Goal: Information Seeking & Learning: Learn about a topic

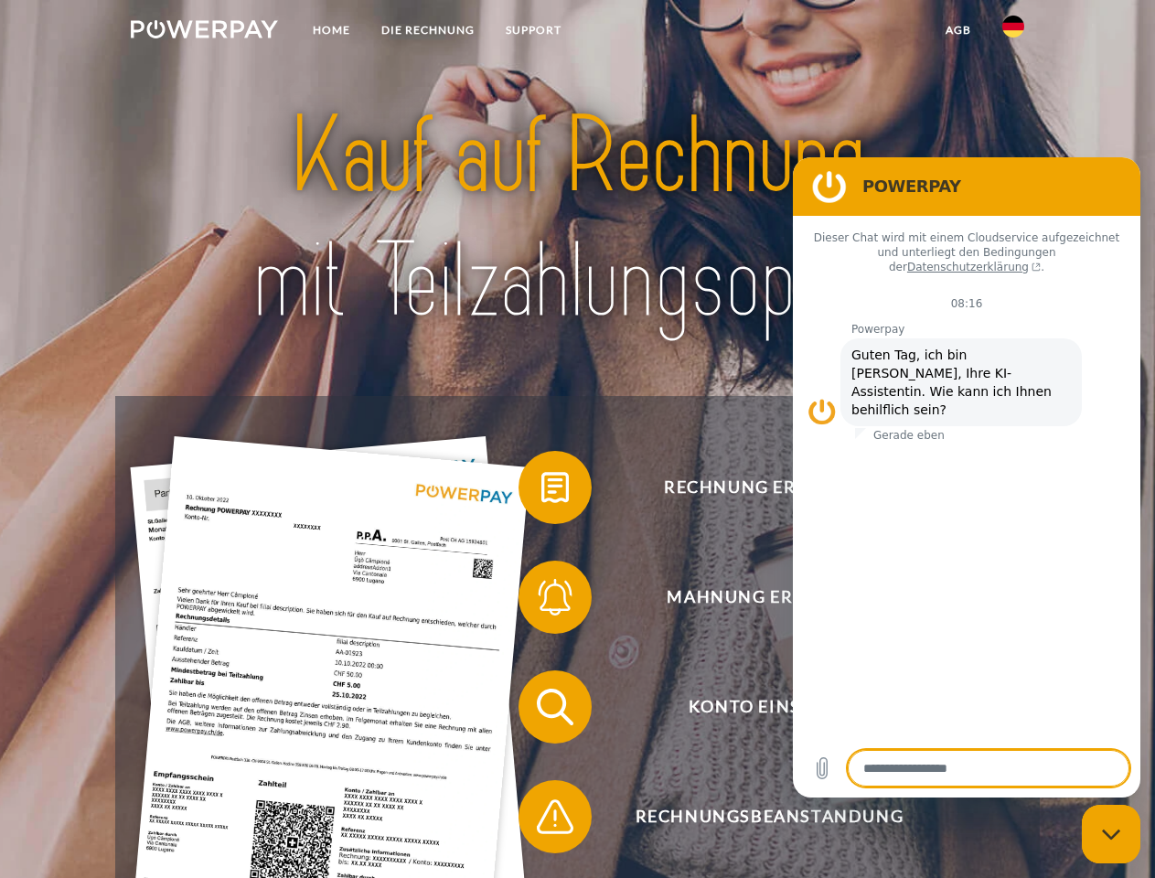
click at [204, 32] on img at bounding box center [204, 29] width 147 height 18
click at [1013, 32] on img at bounding box center [1014, 27] width 22 height 22
click at [958, 30] on link "agb" at bounding box center [958, 30] width 57 height 33
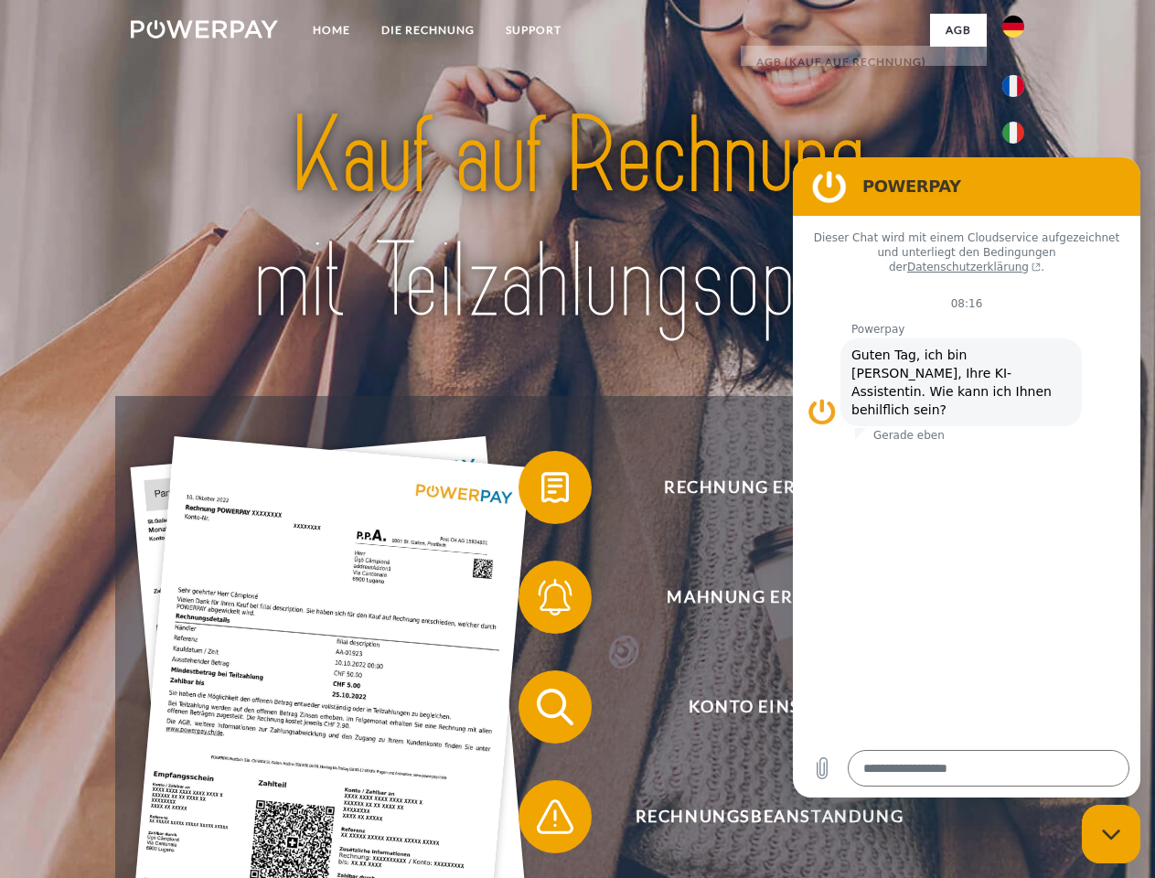
click at [542, 491] on span at bounding box center [527, 487] width 91 height 91
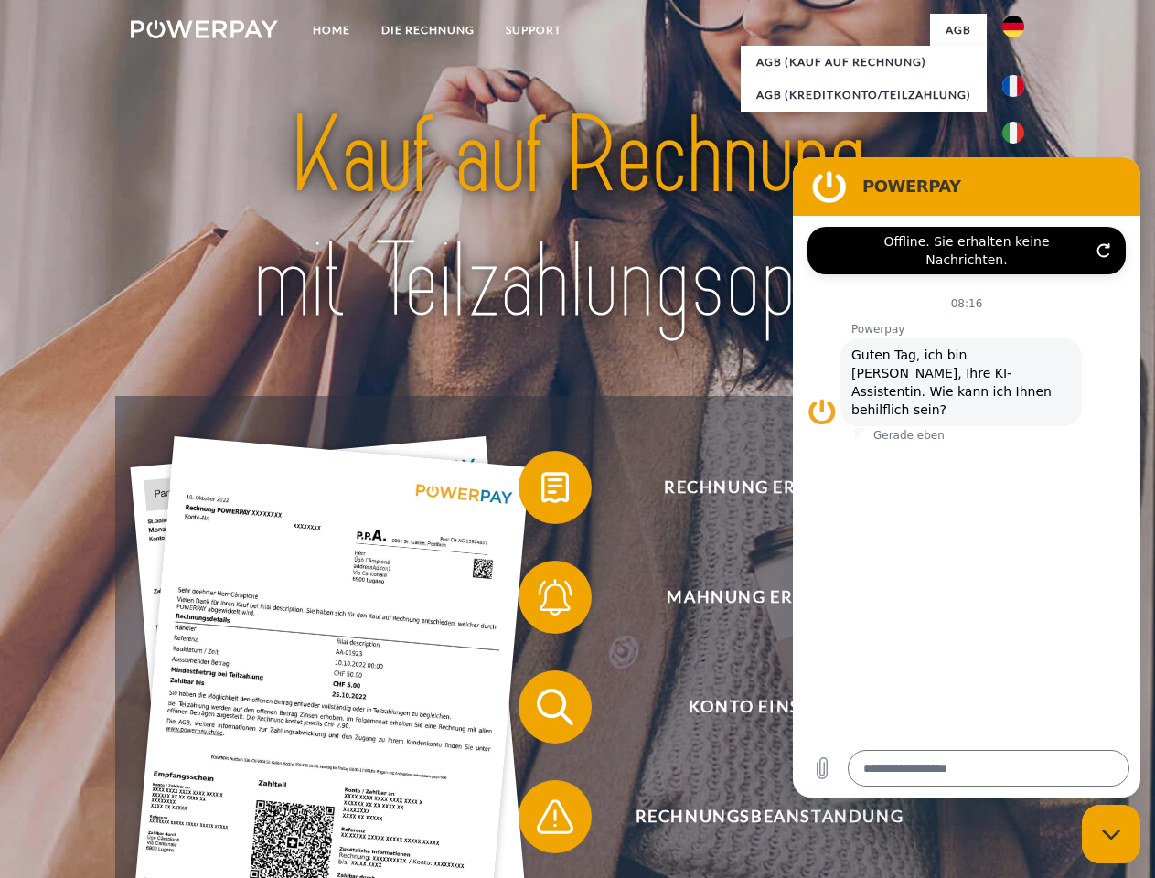
click at [542, 601] on span at bounding box center [527, 597] width 91 height 91
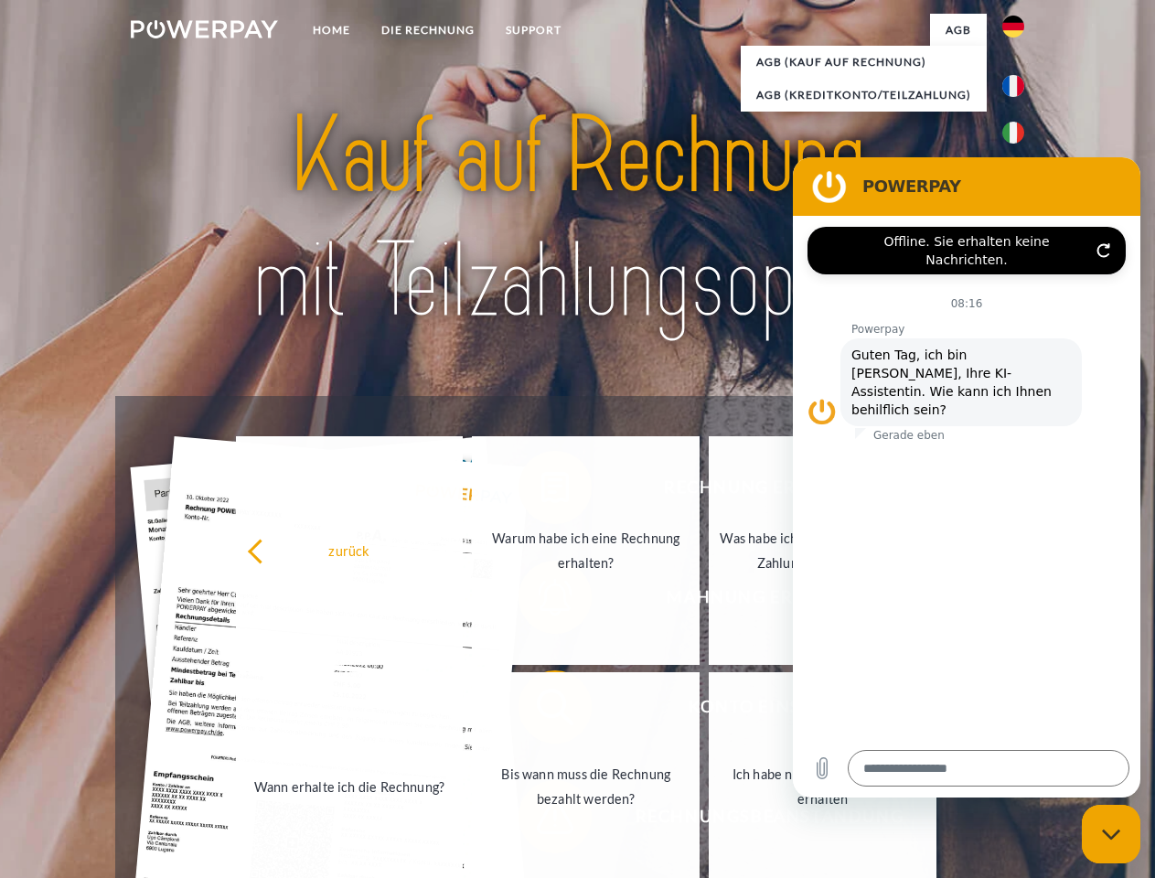
click at [542, 711] on link "Bis wann muss die Rechnung bezahlt werden?" at bounding box center [586, 786] width 228 height 229
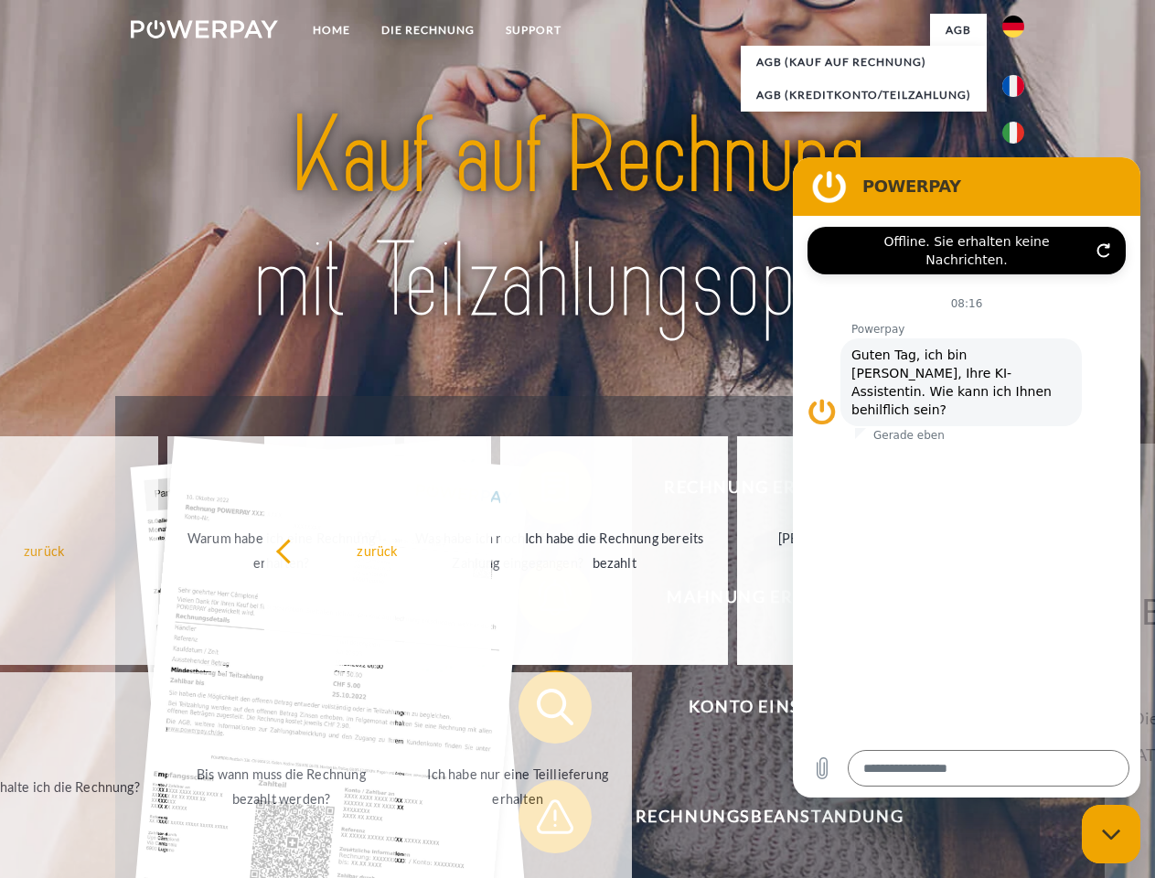
click at [542, 820] on div "Rechnung erhalten? Mahnung erhalten? Konto einsehen" at bounding box center [577, 762] width 924 height 732
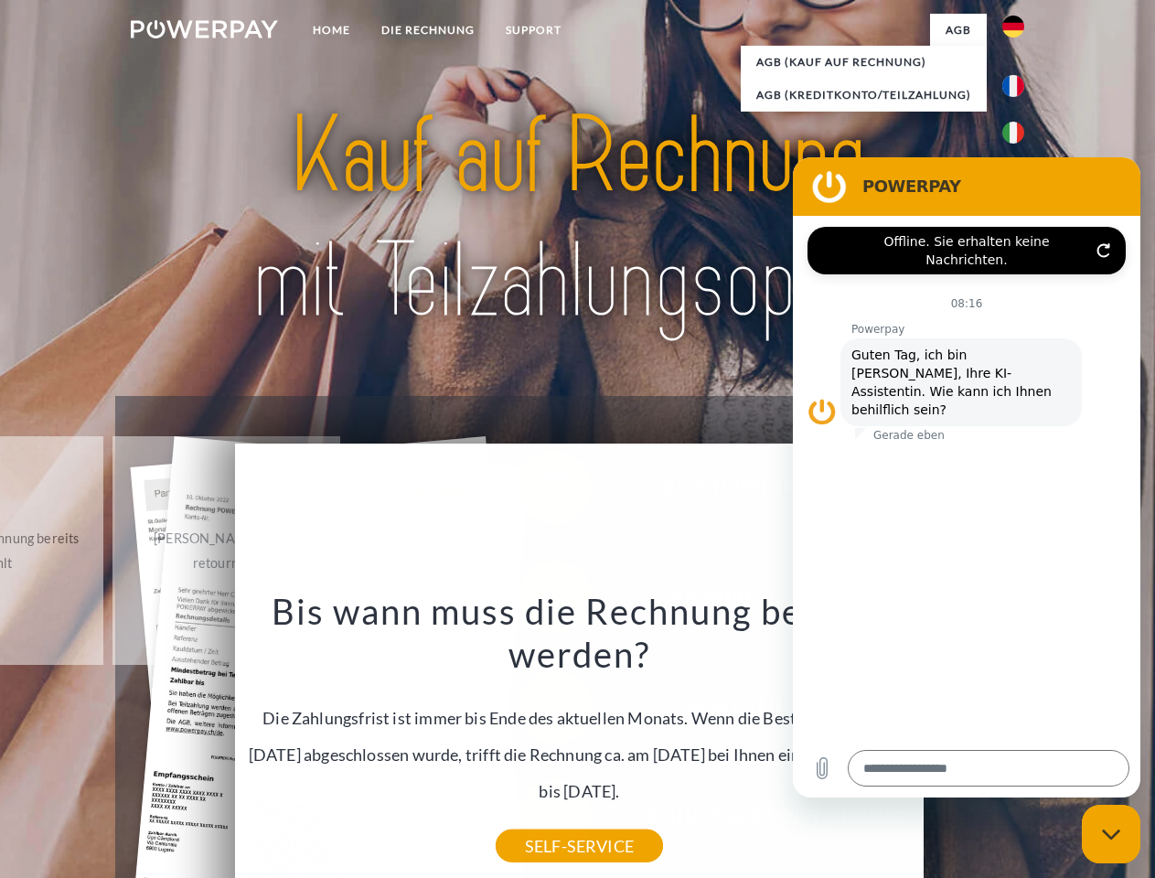
click at [1111, 834] on icon "Messaging-Fenster schließen" at bounding box center [1111, 835] width 19 height 12
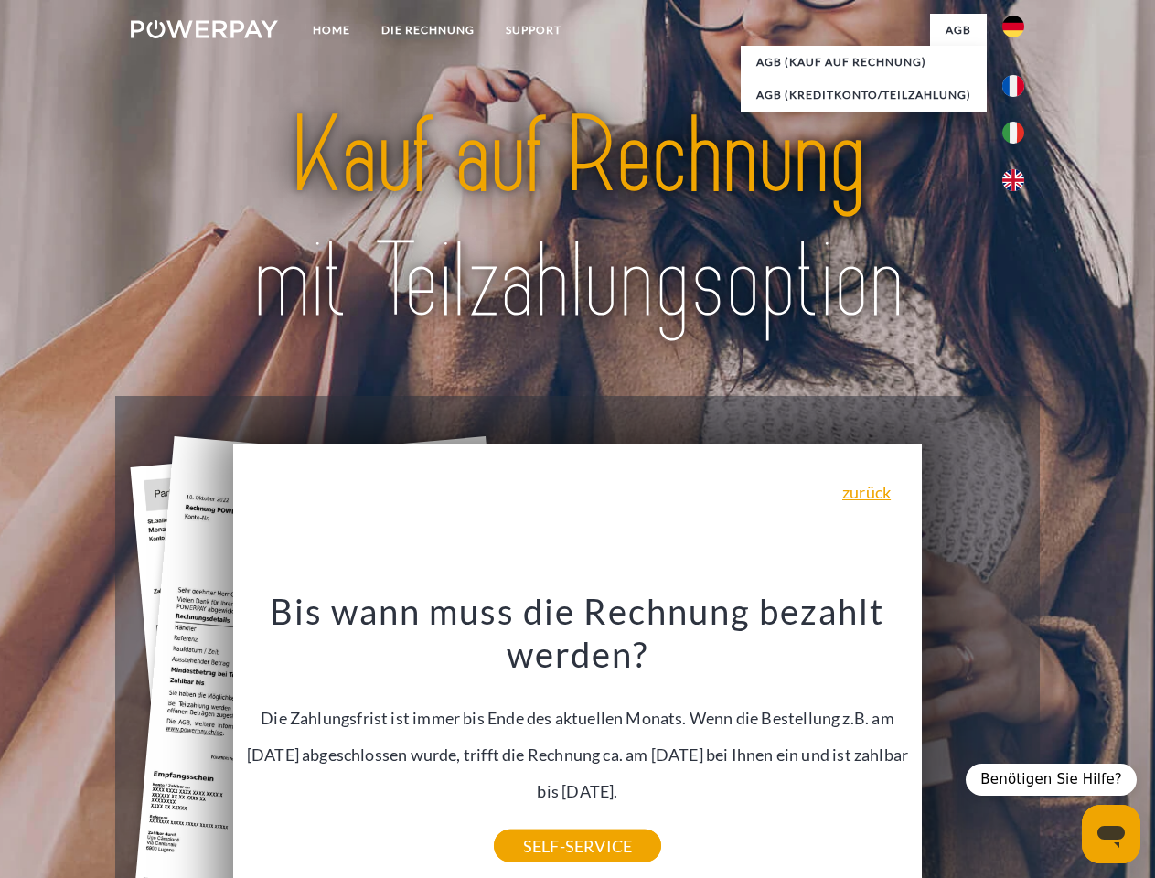
type textarea "*"
